Goal: Task Accomplishment & Management: Manage account settings

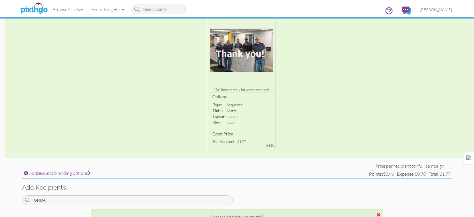
scroll to position [114, 0]
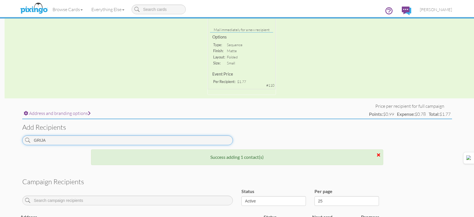
click at [141, 142] on input "GRIJA" at bounding box center [127, 140] width 210 height 10
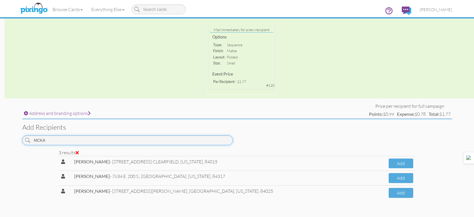
scroll to position [143, 0]
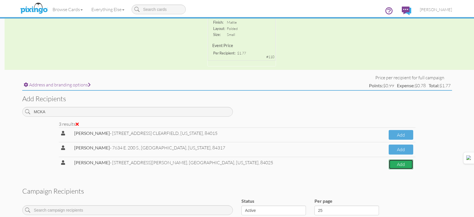
click at [406, 164] on button "Add" at bounding box center [400, 164] width 25 height 10
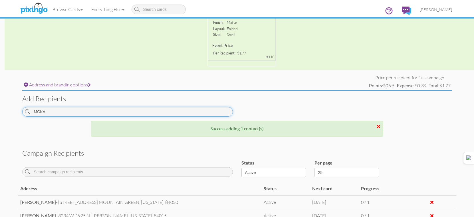
click at [168, 114] on input "MCKA" at bounding box center [127, 112] width 210 height 10
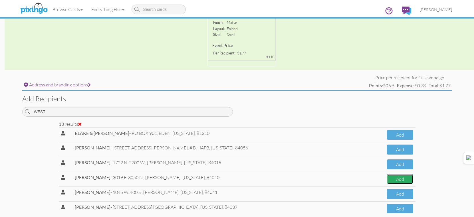
click at [387, 181] on button "Add" at bounding box center [400, 179] width 26 height 10
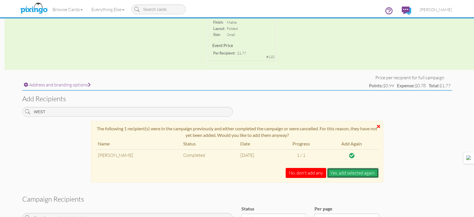
click at [368, 177] on button "Yes, add selected again." at bounding box center [353, 173] width 52 height 10
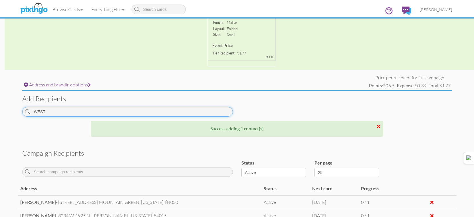
click at [217, 111] on input "WEST" at bounding box center [127, 112] width 210 height 10
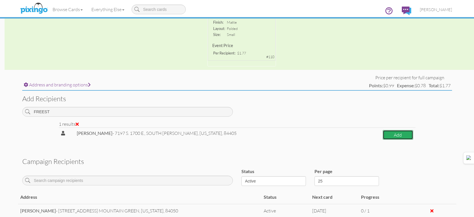
click at [411, 134] on button "Add" at bounding box center [397, 135] width 31 height 10
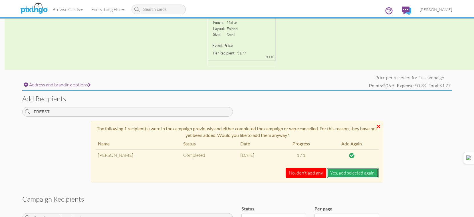
click at [366, 171] on button "Yes, add selected again." at bounding box center [353, 173] width 52 height 10
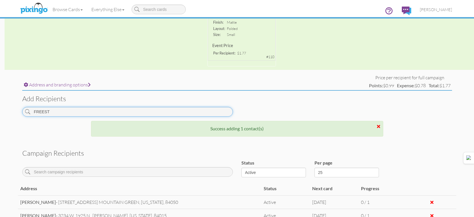
click at [167, 113] on input "FREEST" at bounding box center [127, 112] width 210 height 10
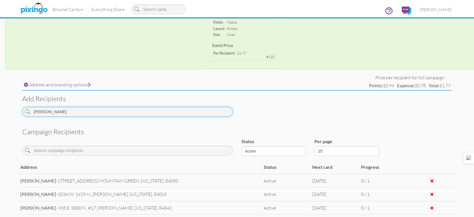
click at [167, 113] on input "SORIANO" at bounding box center [127, 112] width 210 height 10
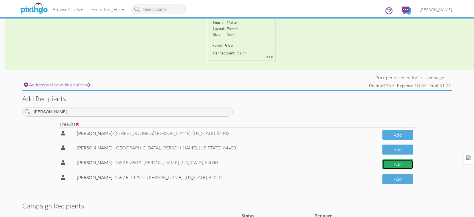
click at [392, 165] on button "Add" at bounding box center [397, 164] width 31 height 10
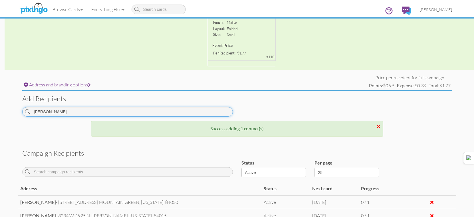
click at [208, 110] on input "DUNN" at bounding box center [127, 112] width 210 height 10
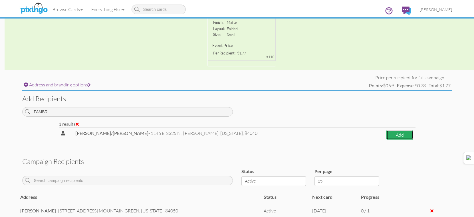
click at [386, 135] on button "Add" at bounding box center [399, 135] width 27 height 10
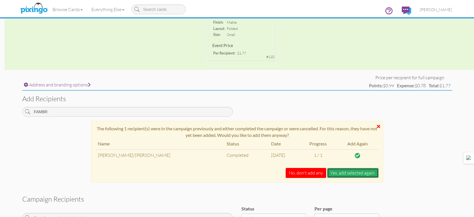
click at [368, 173] on button "Yes, add selected again." at bounding box center [353, 173] width 52 height 10
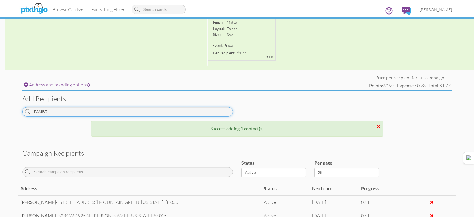
click at [178, 110] on input "FAMBR" at bounding box center [127, 112] width 210 height 10
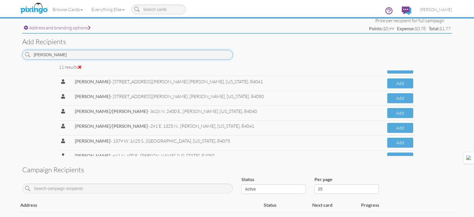
scroll to position [0, 0]
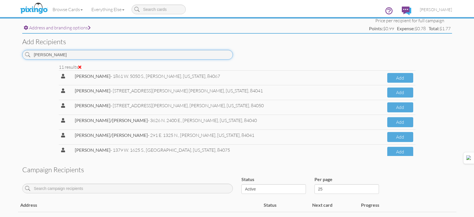
click at [124, 58] on input "[PERSON_NAME]" at bounding box center [127, 55] width 210 height 10
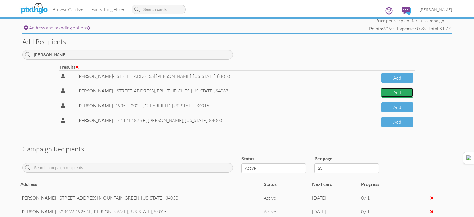
click at [406, 94] on button "Add" at bounding box center [397, 93] width 32 height 10
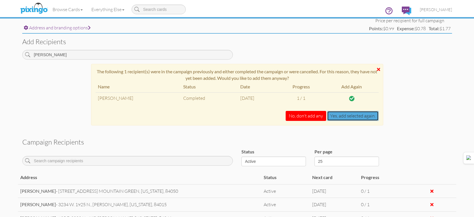
drag, startPoint x: 372, startPoint y: 115, endPoint x: 426, endPoint y: 151, distance: 64.3
click at [426, 151] on div "Address and branding options Price per recipient for full campaign Points: $0.9…" at bounding box center [237, 196] width 438 height 358
click at [308, 115] on button "No, don't add any" at bounding box center [305, 116] width 40 height 10
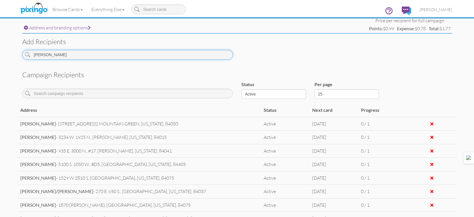
click at [194, 56] on input "PARKINSON" at bounding box center [127, 55] width 210 height 10
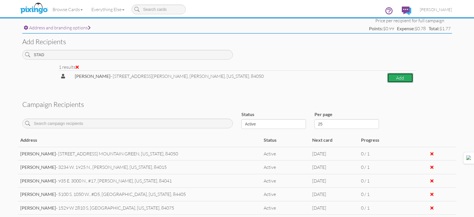
click at [407, 74] on button "Add" at bounding box center [400, 78] width 26 height 10
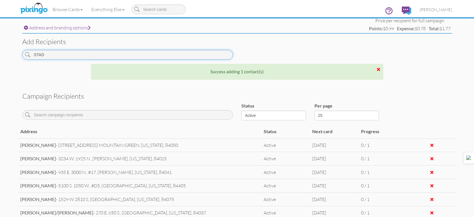
click at [196, 50] on input "STAD" at bounding box center [127, 55] width 210 height 10
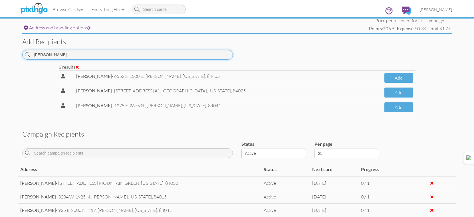
click at [207, 52] on input "[PERSON_NAME]" at bounding box center [127, 55] width 210 height 10
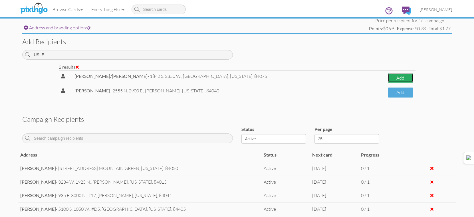
click at [388, 75] on button "Add" at bounding box center [400, 78] width 25 height 10
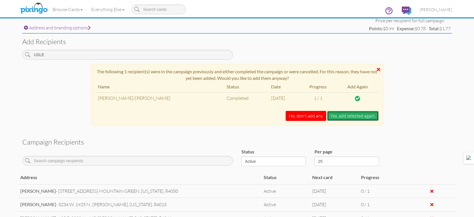
click at [360, 118] on button "Yes, add selected again." at bounding box center [353, 116] width 52 height 10
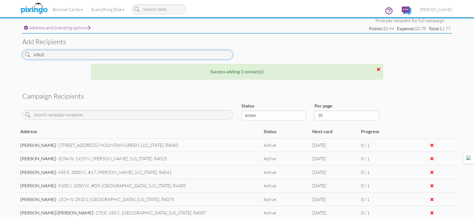
click at [210, 53] on input "USLE" at bounding box center [127, 55] width 210 height 10
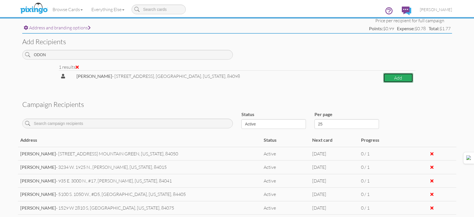
click at [394, 78] on button "Add" at bounding box center [398, 78] width 30 height 10
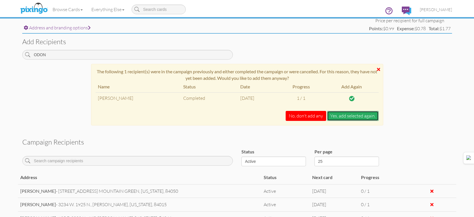
click at [358, 113] on button "Yes, add selected again." at bounding box center [353, 116] width 52 height 10
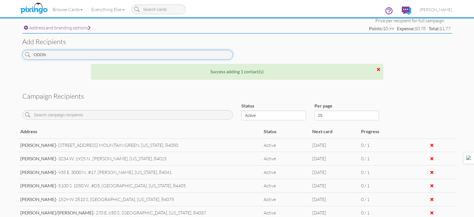
click at [217, 53] on input "ODON" at bounding box center [127, 55] width 210 height 10
click at [217, 54] on input "ODON" at bounding box center [127, 55] width 210 height 10
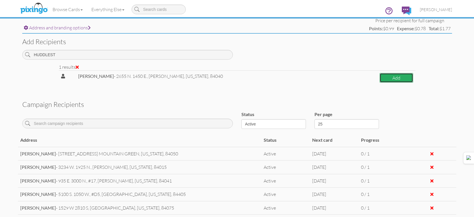
click at [383, 80] on button "Add" at bounding box center [395, 78] width 33 height 10
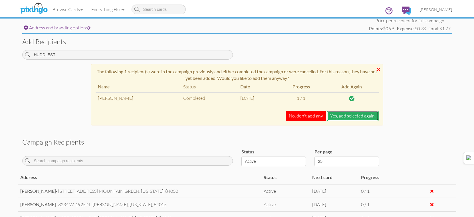
click at [362, 112] on button "Yes, add selected again." at bounding box center [353, 116] width 52 height 10
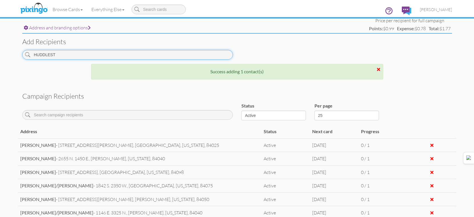
click at [200, 56] on input "HUDDLEST" at bounding box center [127, 55] width 210 height 10
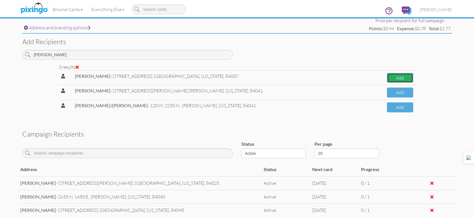
click at [394, 78] on button "Add" at bounding box center [400, 78] width 26 height 10
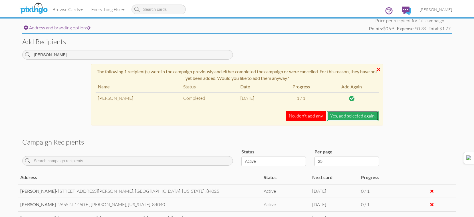
click at [361, 117] on button "Yes, add selected again." at bounding box center [353, 116] width 52 height 10
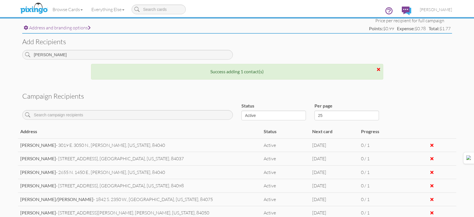
click at [93, 48] on div "Add recipients SHEPARD" at bounding box center [237, 49] width 438 height 30
click at [95, 54] on input "SHEPARD" at bounding box center [127, 55] width 210 height 10
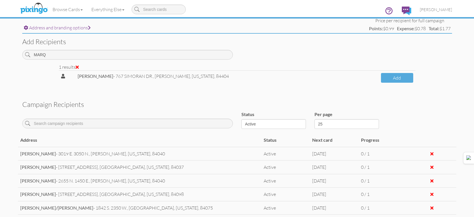
click at [168, 48] on div "Add recipients MARQ" at bounding box center [237, 49] width 438 height 30
click at [167, 51] on input "MARQ" at bounding box center [127, 55] width 210 height 10
click at [388, 77] on button "Add" at bounding box center [399, 78] width 28 height 10
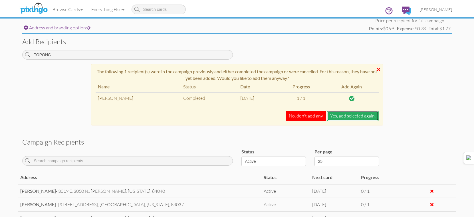
click at [348, 112] on button "Yes, add selected again." at bounding box center [353, 116] width 52 height 10
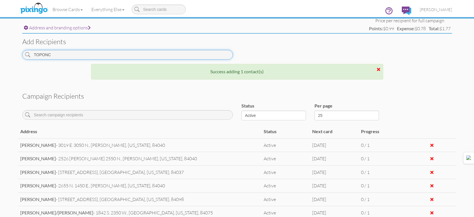
click at [172, 57] on input "TOPONC" at bounding box center [127, 55] width 210 height 10
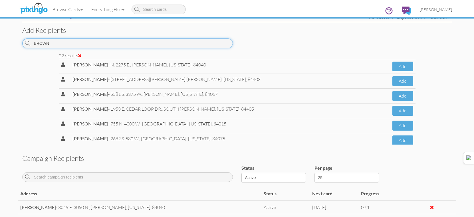
scroll to position [200, 0]
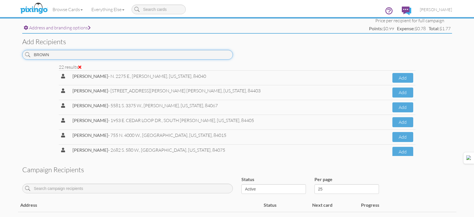
click at [190, 58] on input "BROWN" at bounding box center [127, 55] width 210 height 10
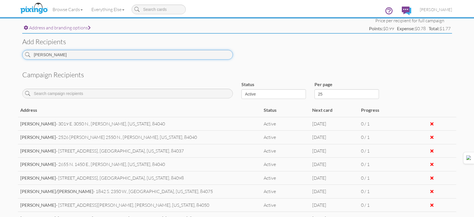
click at [223, 52] on input "HAYNES" at bounding box center [127, 55] width 210 height 10
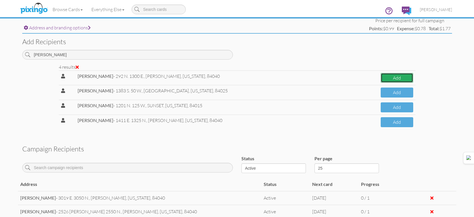
click at [387, 76] on button "Add" at bounding box center [396, 78] width 32 height 10
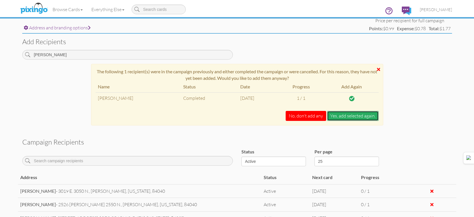
click at [361, 112] on button "Yes, add selected again." at bounding box center [353, 116] width 52 height 10
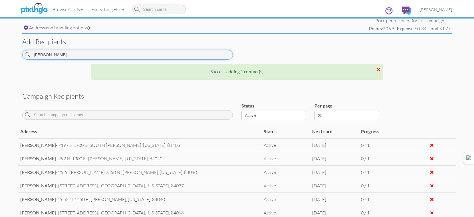
click at [163, 51] on input "GOMEZ" at bounding box center [127, 55] width 210 height 10
drag, startPoint x: 163, startPoint y: 51, endPoint x: 165, endPoint y: 49, distance: 3.3
click at [163, 51] on input "GOMEZ" at bounding box center [127, 55] width 210 height 10
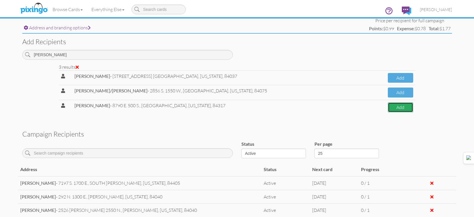
click at [388, 108] on button "Add" at bounding box center [400, 107] width 25 height 10
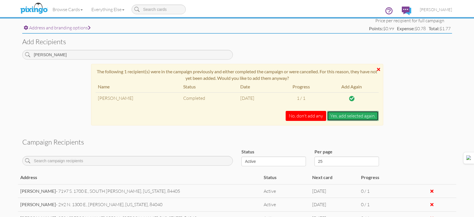
click at [358, 117] on button "Yes, add selected again." at bounding box center [353, 116] width 52 height 10
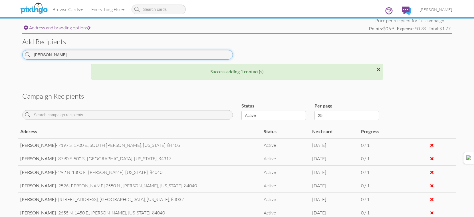
click at [185, 53] on input "BARBER" at bounding box center [127, 55] width 210 height 10
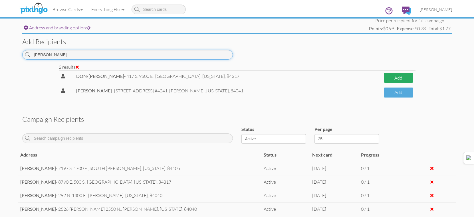
type input "HICKMAN"
click at [393, 77] on button "Add" at bounding box center [398, 78] width 29 height 10
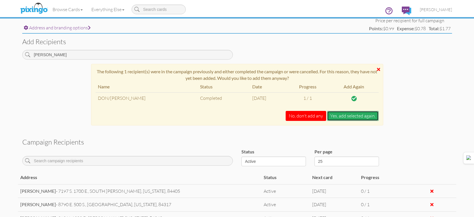
click at [359, 117] on button "Yes, add selected again." at bounding box center [353, 116] width 52 height 10
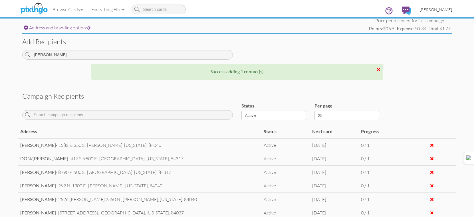
click at [432, 10] on span "[PERSON_NAME]" at bounding box center [436, 9] width 32 height 5
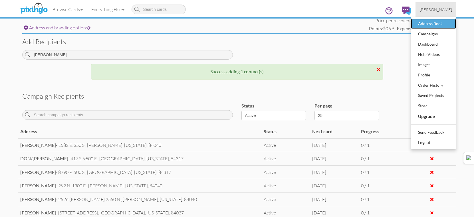
click at [431, 23] on div "Address Book" at bounding box center [433, 23] width 34 height 9
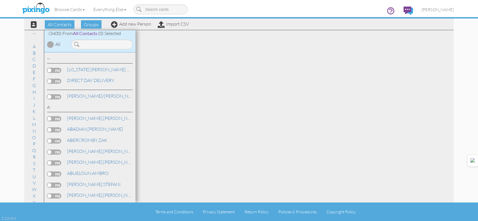
drag, startPoint x: 143, startPoint y: 18, endPoint x: 140, endPoint y: 23, distance: 6.3
click at [143, 18] on div "Browse Cards Business Accounting Automotive Chiropractor Customer Dental Financ…" at bounding box center [238, 11] width 429 height 23
click at [140, 23] on link "Add new Person" at bounding box center [131, 24] width 40 height 6
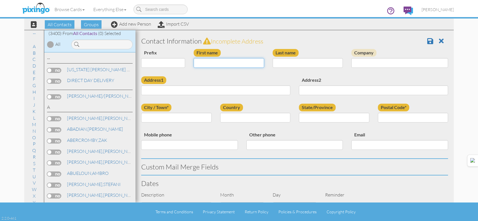
click at [225, 62] on input "First name" at bounding box center [229, 63] width 70 height 10
type input "[PERSON_NAME]"
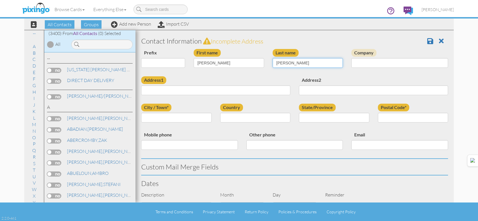
type input "SORIANO"
type input "[STREET_ADDRESS]"
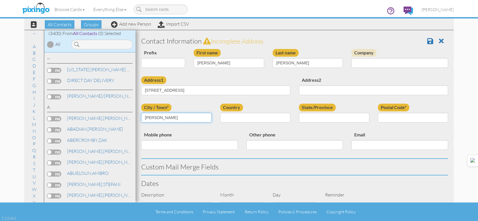
type input "MURRAY"
select select "object:28476"
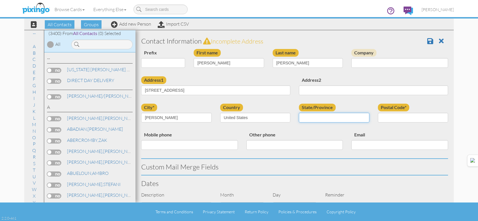
select select "object:28775"
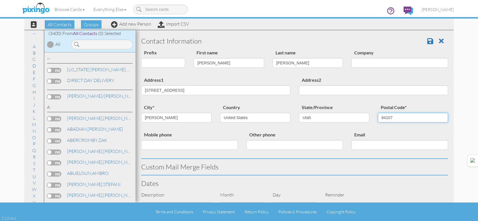
type input "84107"
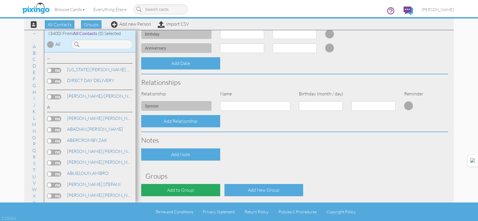
scroll to position [196, 0]
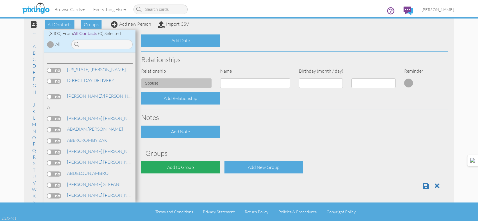
click at [162, 171] on div "Add to Group" at bounding box center [180, 167] width 79 height 12
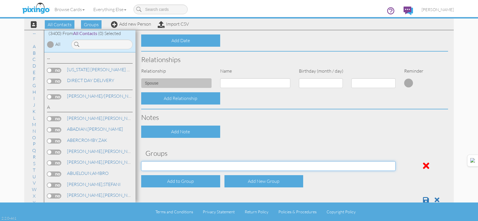
click at [167, 164] on select "[DATE] [DATE] [DATE] [DATE] [DATE] [DATE] [DATE] [DATE] [DATE] [DATE] [DATE] [D…" at bounding box center [268, 166] width 254 height 10
select select "object:12992"
click at [141, 161] on select "[DATE] [DATE] [DATE] [DATE] [DATE] [DATE] [DATE] [DATE] [DATE] [DATE] [DATE] [D…" at bounding box center [268, 166] width 254 height 10
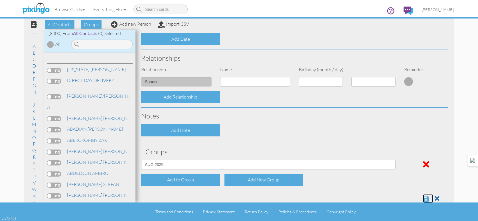
click at [425, 198] on span at bounding box center [426, 198] width 6 height 7
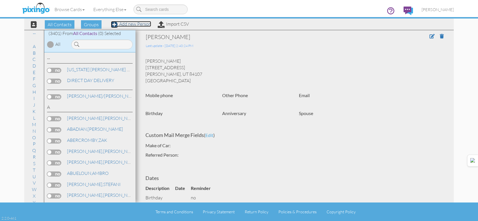
click at [134, 25] on link "Add new Person" at bounding box center [131, 24] width 40 height 6
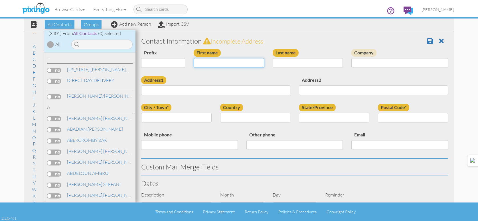
click at [218, 64] on input "First name" at bounding box center [229, 63] width 70 height 10
type input "[PERSON_NAME]"
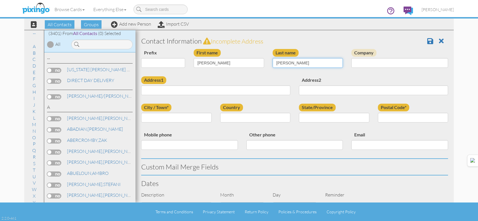
type input "[PERSON_NAME]"
type input "3136 N. 1175 E."
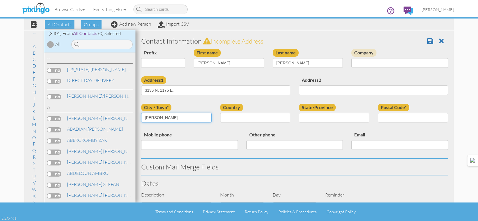
type input "LAYTON"
select select "object:10564"
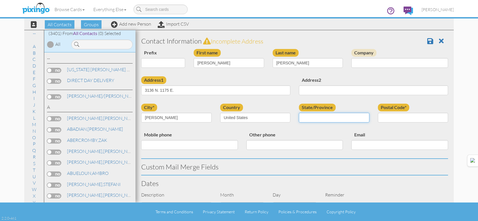
select select "object:10863"
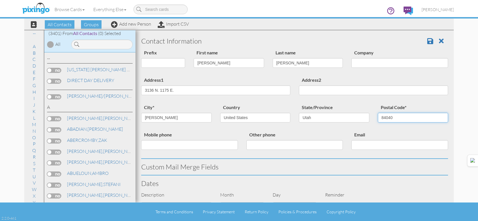
type input "84040"
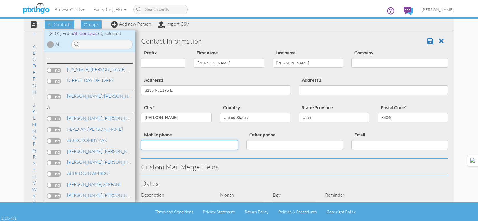
scroll to position [196, 0]
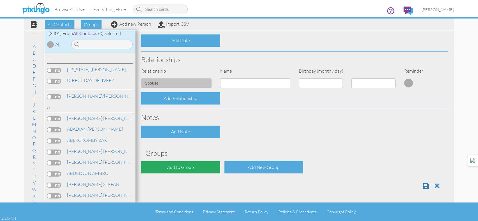
click at [185, 171] on div "Add to Group" at bounding box center [180, 167] width 79 height 12
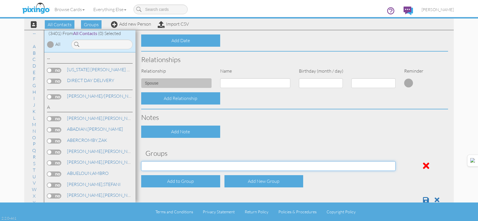
click at [188, 166] on select "APRIL 2022 APRIL 2023 APRIL 2024 APRIL 2025 AUG 2023 AUG 2024 AUG 2025 AUGUST 2…" at bounding box center [268, 166] width 254 height 10
select select "object:10878"
click at [141, 161] on select "APRIL 2022 APRIL 2023 APRIL 2024 APRIL 2025 AUG 2023 AUG 2024 AUG 2025 AUGUST 2…" at bounding box center [268, 166] width 254 height 10
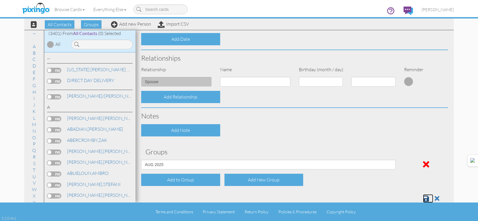
click at [425, 198] on link at bounding box center [428, 199] width 10 height 9
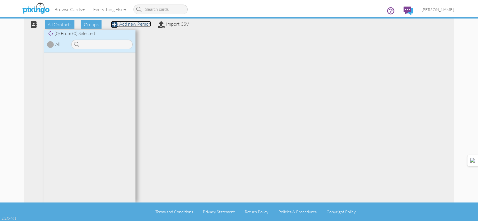
click at [131, 23] on link "Add new Person" at bounding box center [131, 24] width 40 height 6
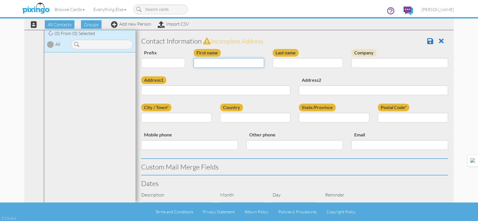
click at [218, 65] on input "First name" at bounding box center [229, 63] width 70 height 10
type input "amelia"
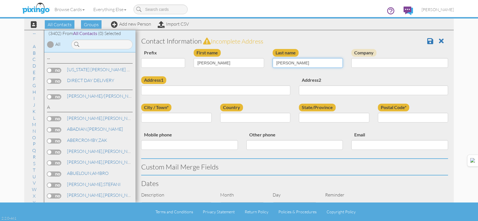
type input "stuart"
click at [218, 65] on input "amelia" at bounding box center [229, 63] width 70 height 10
type input "[PERSON_NAME]"
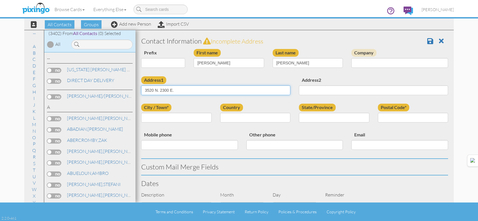
type input "3520 N. 2300 E."
type input "LAYTON"
select select "object:180"
select select "object:10845"
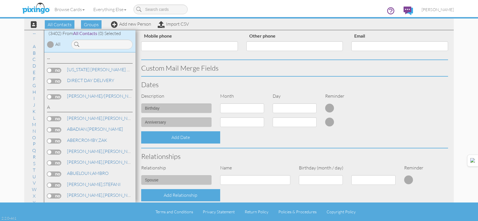
scroll to position [196, 0]
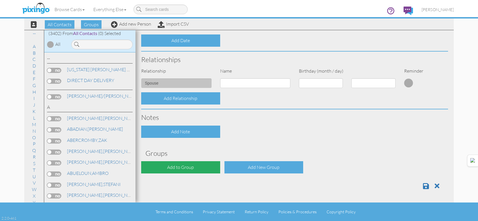
type input "84040"
click at [195, 166] on div "Add to Group" at bounding box center [180, 167] width 79 height 12
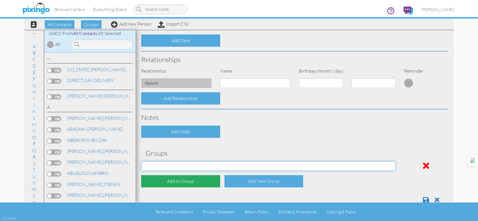
click at [195, 165] on select "[DATE] [DATE] [DATE] [DATE] [DATE] [DATE] [DATE] [DATE] [DATE] [DATE] [DATE] [D…" at bounding box center [268, 166] width 254 height 10
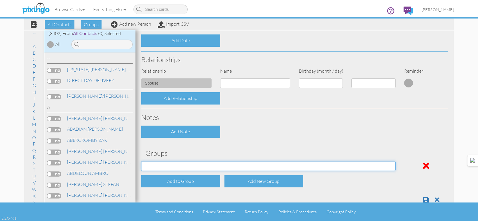
select select "object:10860"
click at [141, 161] on select "APRIL 2022 APRIL 2023 APRIL 2024 APRIL 2025 AUG 2023 AUG 2024 AUG 2025 AUGUST 2…" at bounding box center [268, 166] width 254 height 10
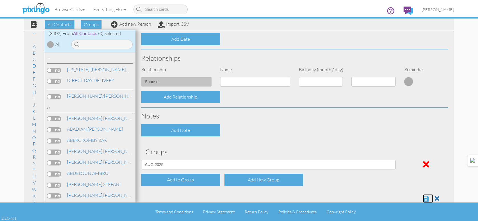
click at [423, 199] on span at bounding box center [426, 198] width 6 height 7
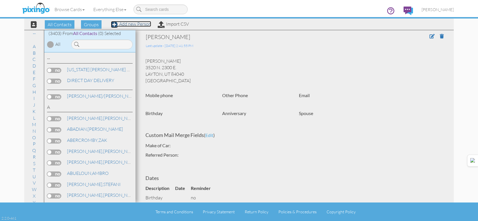
click at [139, 25] on link "Add new Person" at bounding box center [131, 24] width 40 height 6
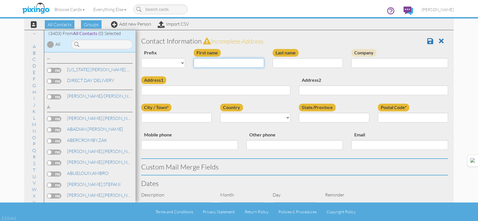
click at [214, 64] on input "First name" at bounding box center [229, 63] width 70 height 10
type input "JULISSA"
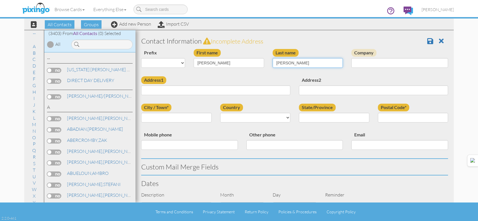
type input "MARQUEZ"
type input "1148 N. 2325 W."
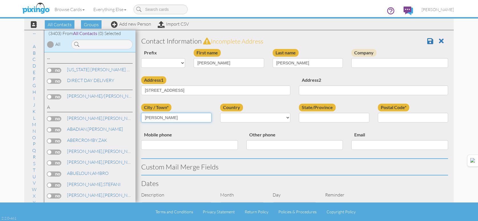
type input "[PERSON_NAME]"
select select "object:10570"
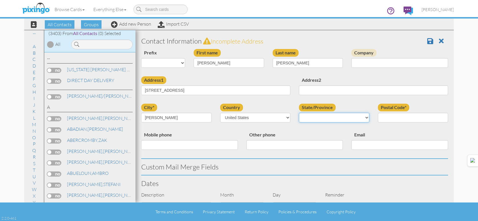
select select "object:10869"
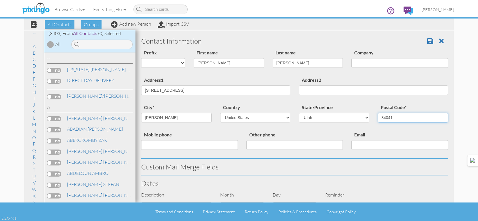
type input "84041"
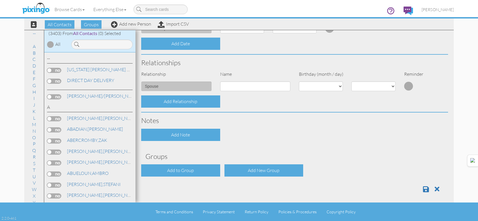
scroll to position [196, 0]
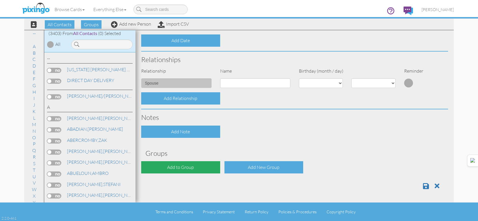
click at [192, 168] on div "Add to Group" at bounding box center [180, 167] width 79 height 12
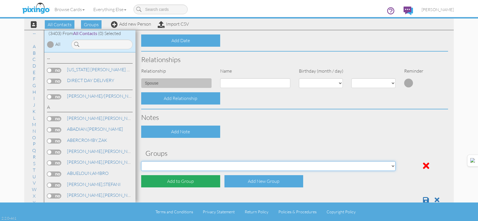
click at [193, 167] on select "[DATE] [DATE] [DATE] [DATE] [DATE] [DATE] [DATE] [DATE] [DATE] [DATE] [DATE] [D…" at bounding box center [268, 166] width 254 height 10
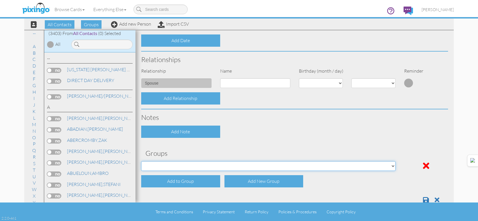
select select "object:10884"
click at [141, 161] on select "[DATE] [DATE] [DATE] [DATE] [DATE] [DATE] [DATE] [DATE] [DATE] [DATE] [DATE] [D…" at bounding box center [268, 166] width 254 height 10
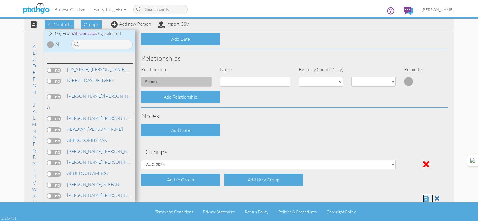
click at [424, 200] on span at bounding box center [426, 198] width 6 height 7
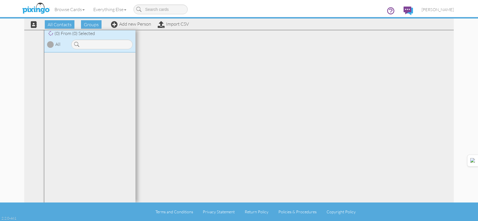
click at [133, 27] on div "All Contacts Groups Add new Person Import CSV" at bounding box center [107, 24] width 165 height 10
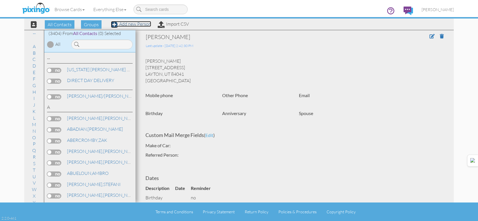
click at [135, 23] on link "Add new Person" at bounding box center [131, 24] width 40 height 6
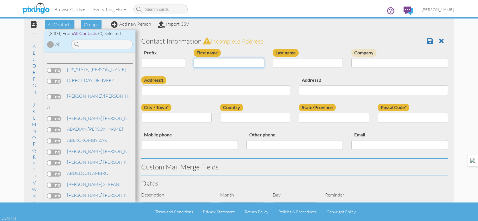
click at [218, 62] on input "First name" at bounding box center [229, 63] width 70 height 10
type input "DEVIN"
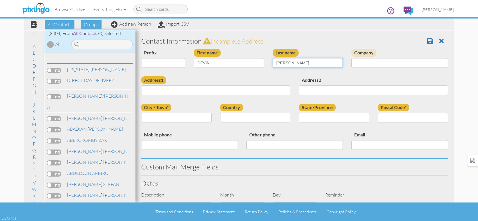
type input "HAYNES"
type input "680 W. 725 N."
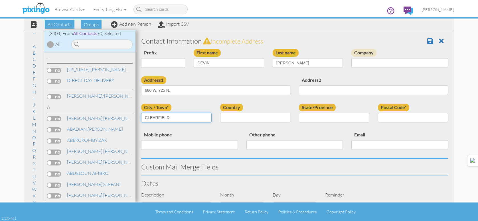
type input "CLEARFIELD"
select select "object:10573"
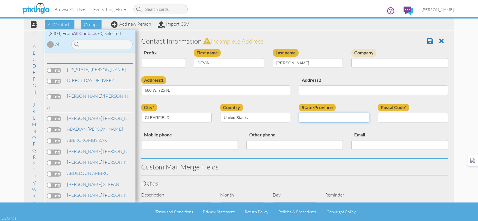
select select "object:10872"
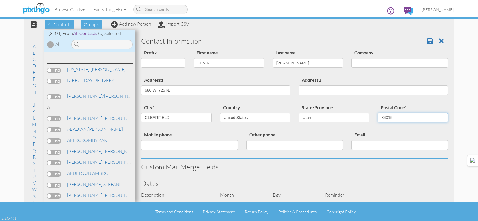
type input "84015"
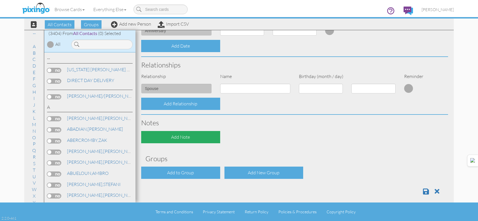
scroll to position [196, 0]
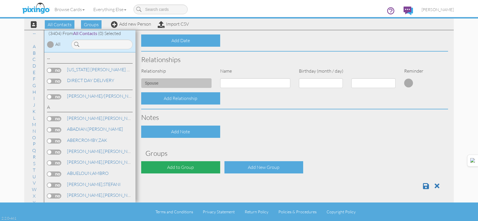
click at [198, 166] on div "Add to Group" at bounding box center [180, 167] width 79 height 12
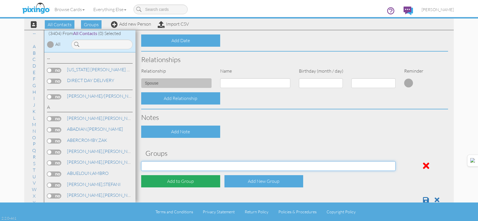
click at [198, 166] on select "APRIL 2022 APRIL 2023 APRIL 2024 APRIL 2025 AUG 2023 AUG 2024 AUG 2025 AUGUST 2…" at bounding box center [268, 166] width 254 height 10
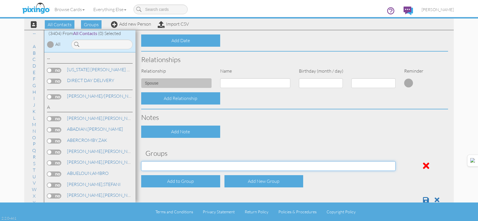
select select "object:10887"
click at [141, 161] on select "APRIL 2022 APRIL 2023 APRIL 2024 APRIL 2025 AUG 2023 AUG 2024 AUG 2025 AUGUST 2…" at bounding box center [268, 166] width 254 height 10
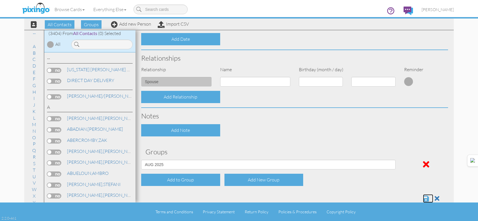
click at [423, 201] on span at bounding box center [426, 198] width 6 height 7
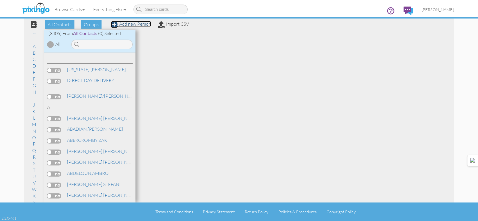
click at [138, 26] on link "Add new Person" at bounding box center [131, 24] width 40 height 6
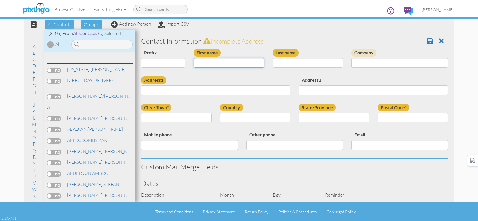
click at [257, 64] on input "First name" at bounding box center [229, 63] width 70 height 10
type input "[PERSON_NAME]"
type input "BROWN"
type input "[STREET_ADDRESS]"
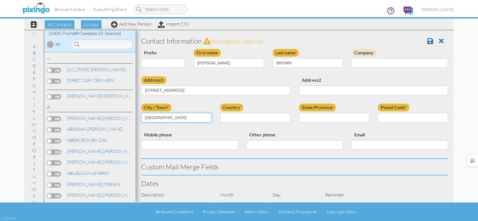
type input "[GEOGRAPHIC_DATA]"
select select "object:10555"
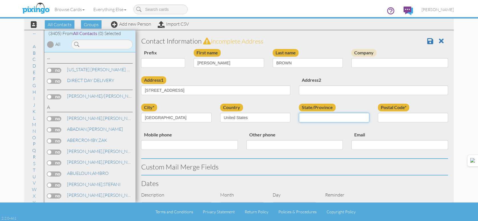
select select "object:10854"
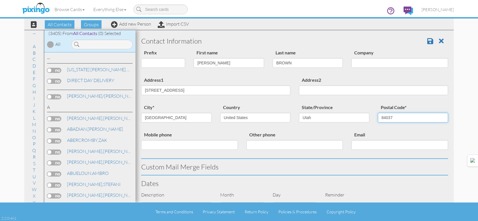
type input "84037"
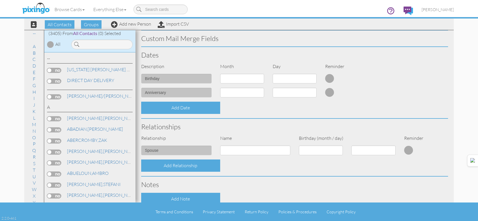
scroll to position [196, 0]
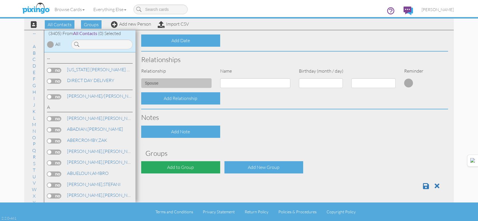
click at [204, 167] on div "Add to Group" at bounding box center [180, 167] width 79 height 12
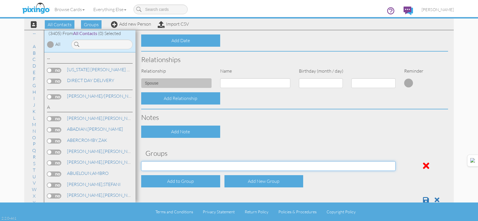
click at [210, 165] on select "[DATE] [DATE] [DATE] [DATE] [DATE] [DATE] [DATE] [DATE] [DATE] [DATE] [DATE] [D…" at bounding box center [268, 166] width 254 height 10
select select "object:10869"
click at [141, 161] on select "[DATE] [DATE] [DATE] [DATE] [DATE] [DATE] [DATE] [DATE] [DATE] [DATE] [DATE] [D…" at bounding box center [268, 166] width 254 height 10
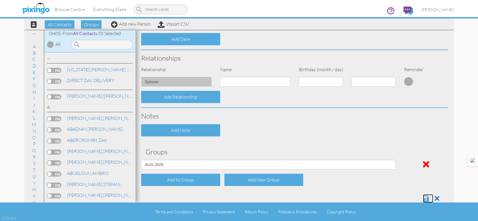
click at [423, 198] on span at bounding box center [426, 198] width 6 height 7
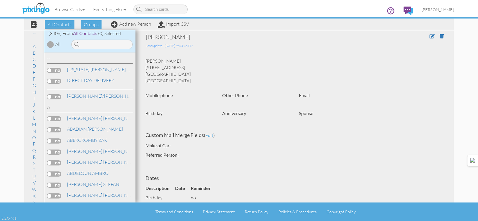
click at [174, 36] on div "[PERSON_NAME]" at bounding box center [264, 37] width 236 height 8
click at [175, 36] on div "[PERSON_NAME]" at bounding box center [264, 37] width 236 height 8
click at [177, 39] on div "[PERSON_NAME]" at bounding box center [264, 37] width 236 height 8
copy div "BROWN"
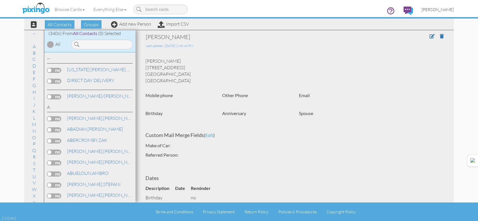
click at [440, 13] on link "[PERSON_NAME]" at bounding box center [437, 9] width 41 height 15
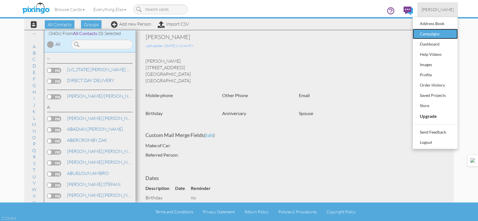
click at [438, 37] on div "Campaigns" at bounding box center [435, 34] width 34 height 9
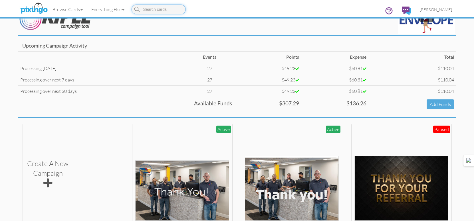
scroll to position [114, 0]
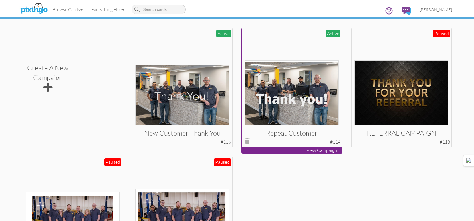
click at [297, 88] on img at bounding box center [292, 92] width 94 height 65
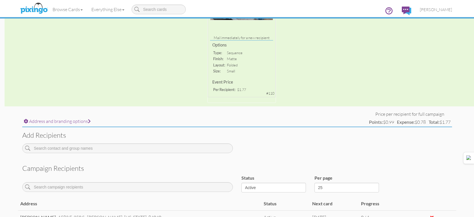
scroll to position [137, 0]
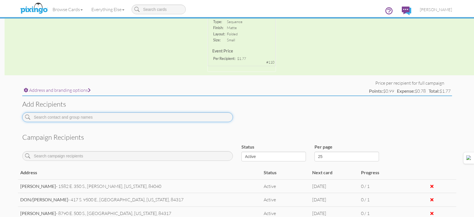
click at [208, 119] on input at bounding box center [127, 117] width 210 height 10
paste input "BROWN"
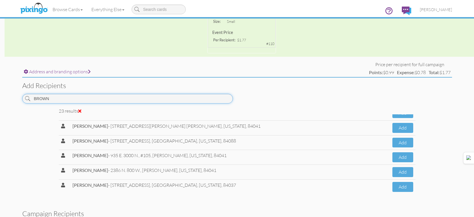
scroll to position [166, 0]
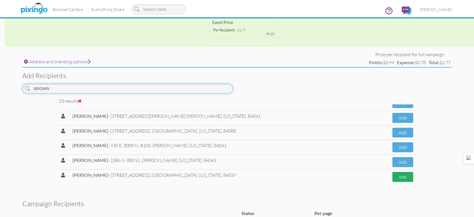
type input "BROWN"
click at [394, 177] on button "Add" at bounding box center [402, 177] width 21 height 10
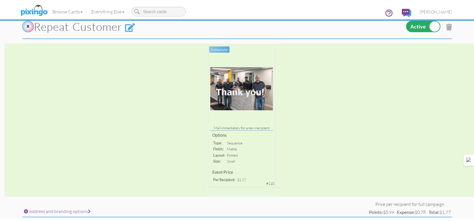
scroll to position [0, 0]
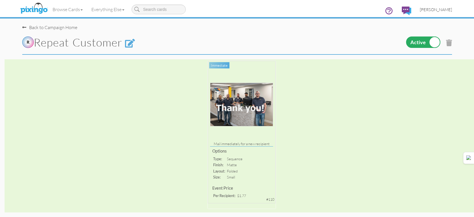
click at [438, 16] on link "[PERSON_NAME]" at bounding box center [435, 9] width 41 height 15
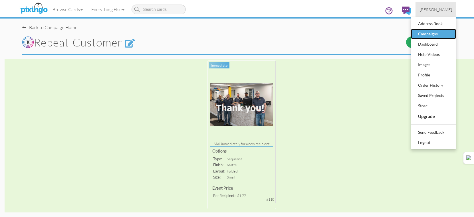
click at [433, 35] on div "Campaigns" at bounding box center [433, 34] width 34 height 9
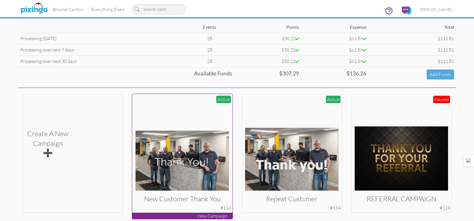
scroll to position [86, 0]
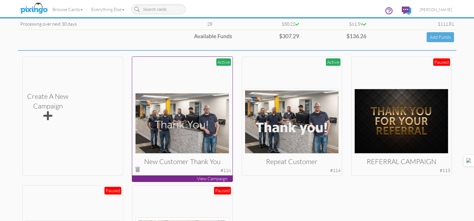
click at [193, 108] on img at bounding box center [182, 123] width 94 height 60
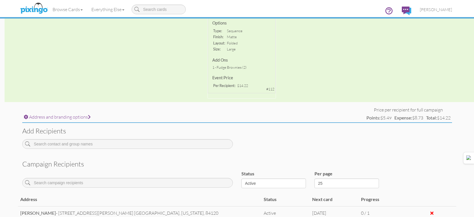
scroll to position [143, 0]
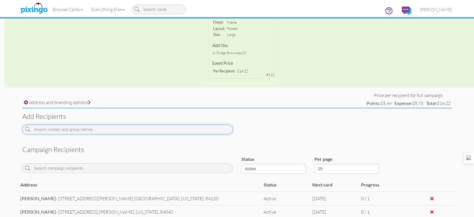
click at [201, 127] on input at bounding box center [127, 130] width 210 height 10
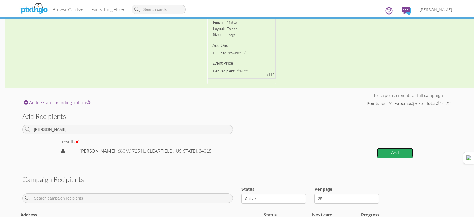
click at [401, 151] on button "Add" at bounding box center [394, 153] width 37 height 10
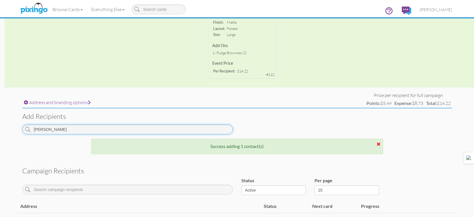
click at [220, 128] on input "[PERSON_NAME]" at bounding box center [127, 130] width 210 height 10
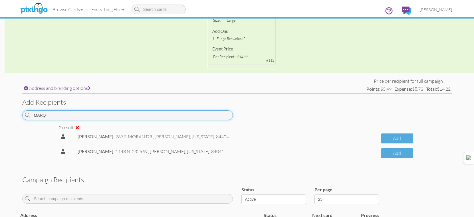
scroll to position [171, 0]
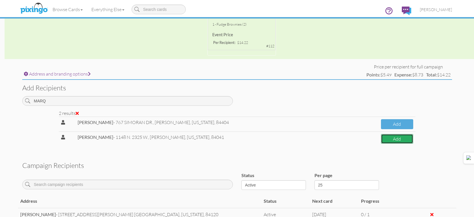
click at [398, 138] on button "Add" at bounding box center [397, 139] width 32 height 10
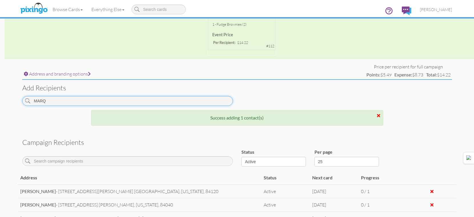
click at [204, 98] on input "MARQ" at bounding box center [127, 101] width 210 height 10
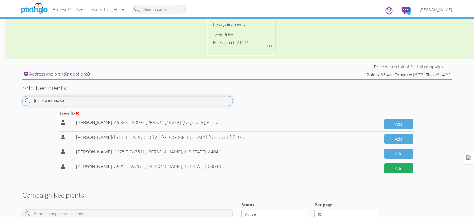
type input "[PERSON_NAME]"
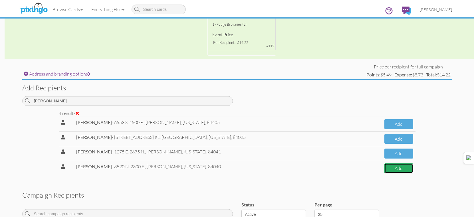
click at [397, 170] on button "Add" at bounding box center [398, 168] width 29 height 10
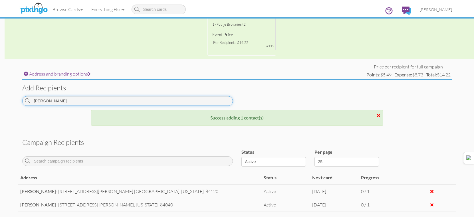
click at [190, 100] on input "[PERSON_NAME]" at bounding box center [127, 101] width 210 height 10
